Goal: Task Accomplishment & Management: Manage account settings

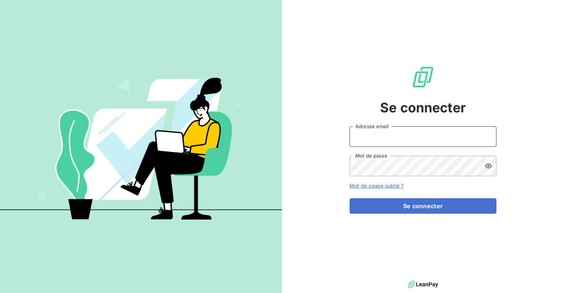
type input "[PERSON_NAME][EMAIL_ADDRESS][DOMAIN_NAME]"
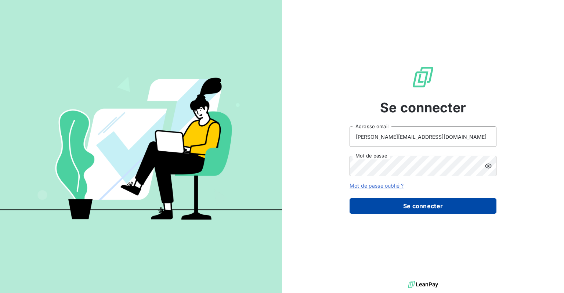
click at [451, 198] on button "Se connecter" at bounding box center [423, 205] width 147 height 15
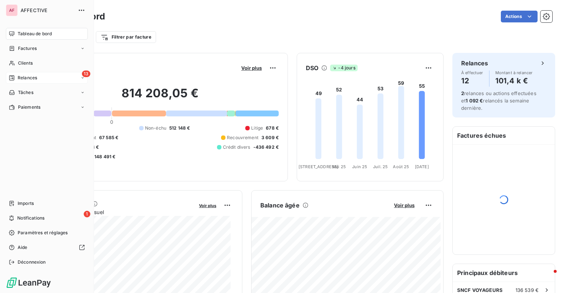
click at [15, 76] on div "Relances" at bounding box center [23, 78] width 28 height 7
